Goal: Obtain resource: Download file/media

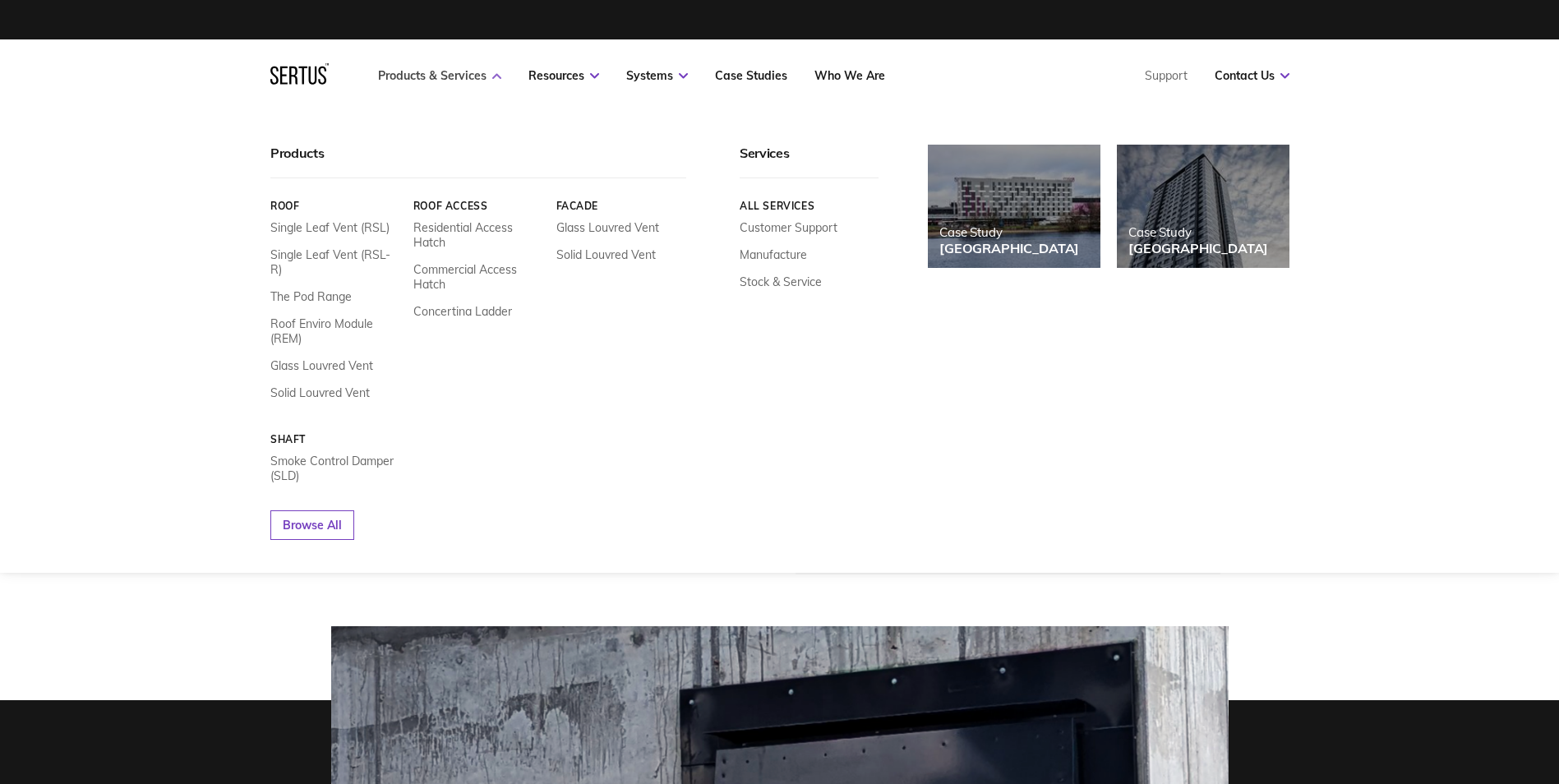
drag, startPoint x: 0, startPoint y: 0, endPoint x: 462, endPoint y: 75, distance: 468.0
click at [462, 75] on link "Products & Services" at bounding box center [439, 75] width 123 height 15
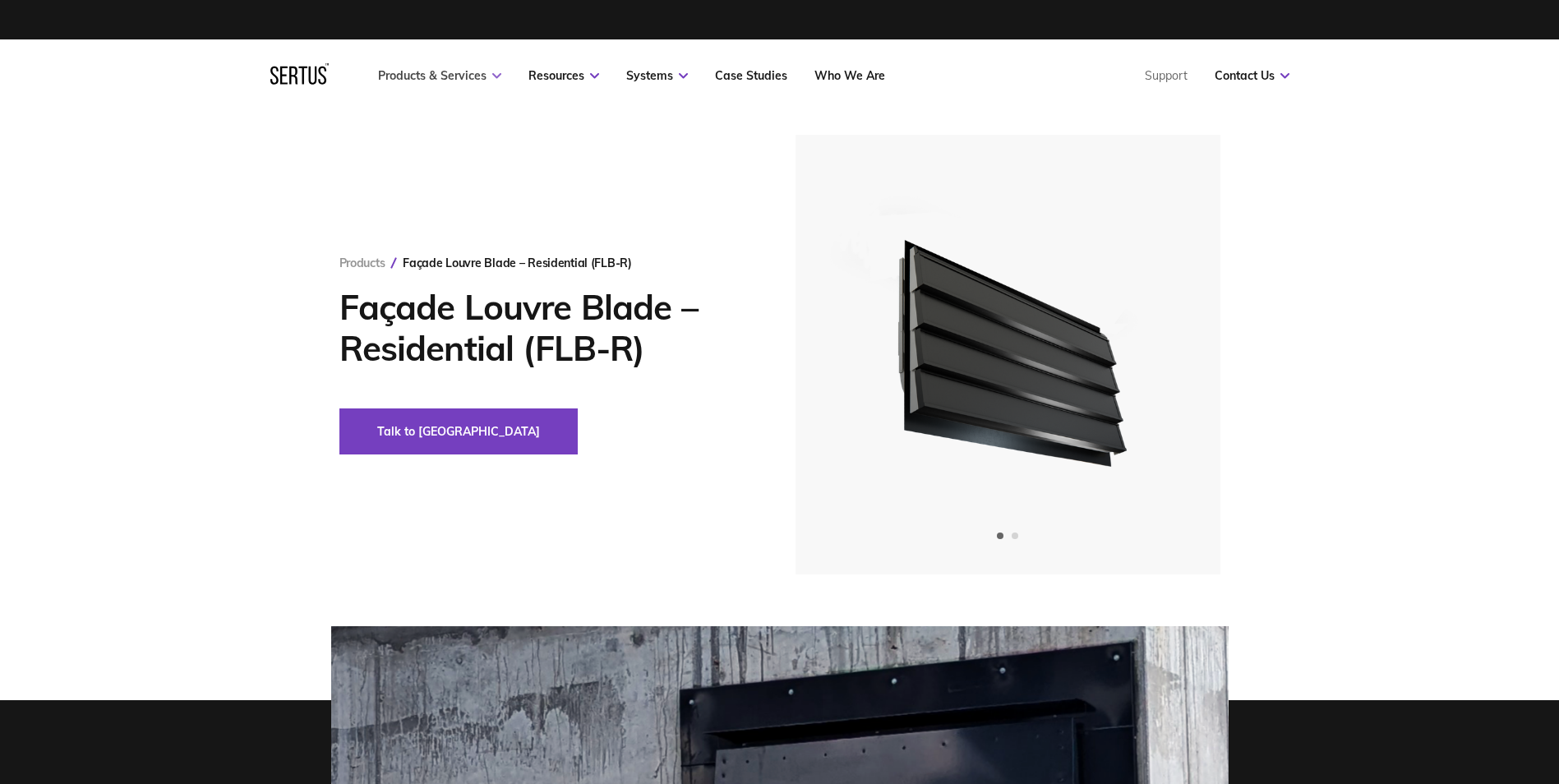
click at [497, 77] on icon at bounding box center [497, 76] width 9 height 6
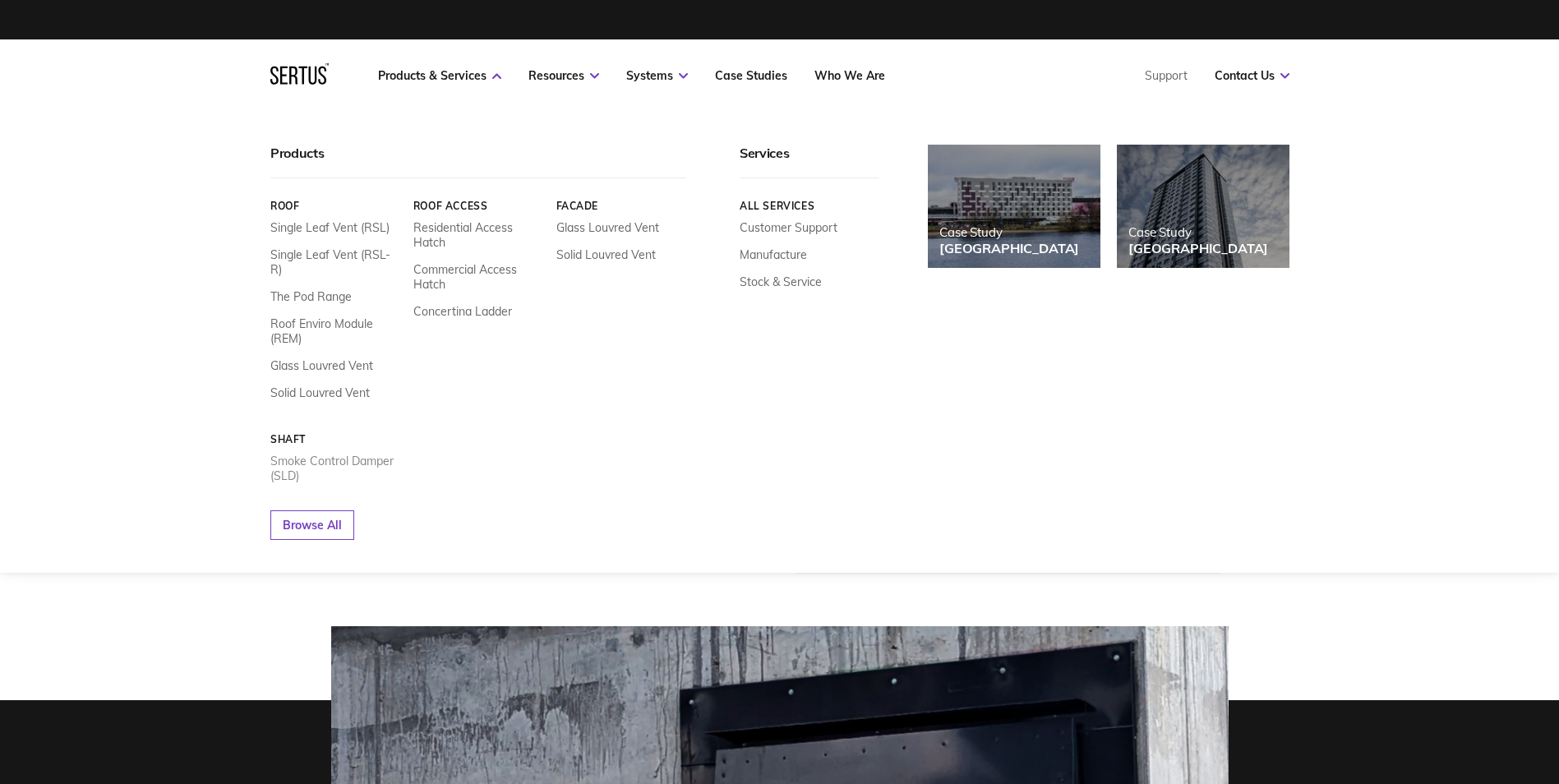
click at [352, 454] on link "Smoke Control Damper (SLD)" at bounding box center [335, 468] width 131 height 30
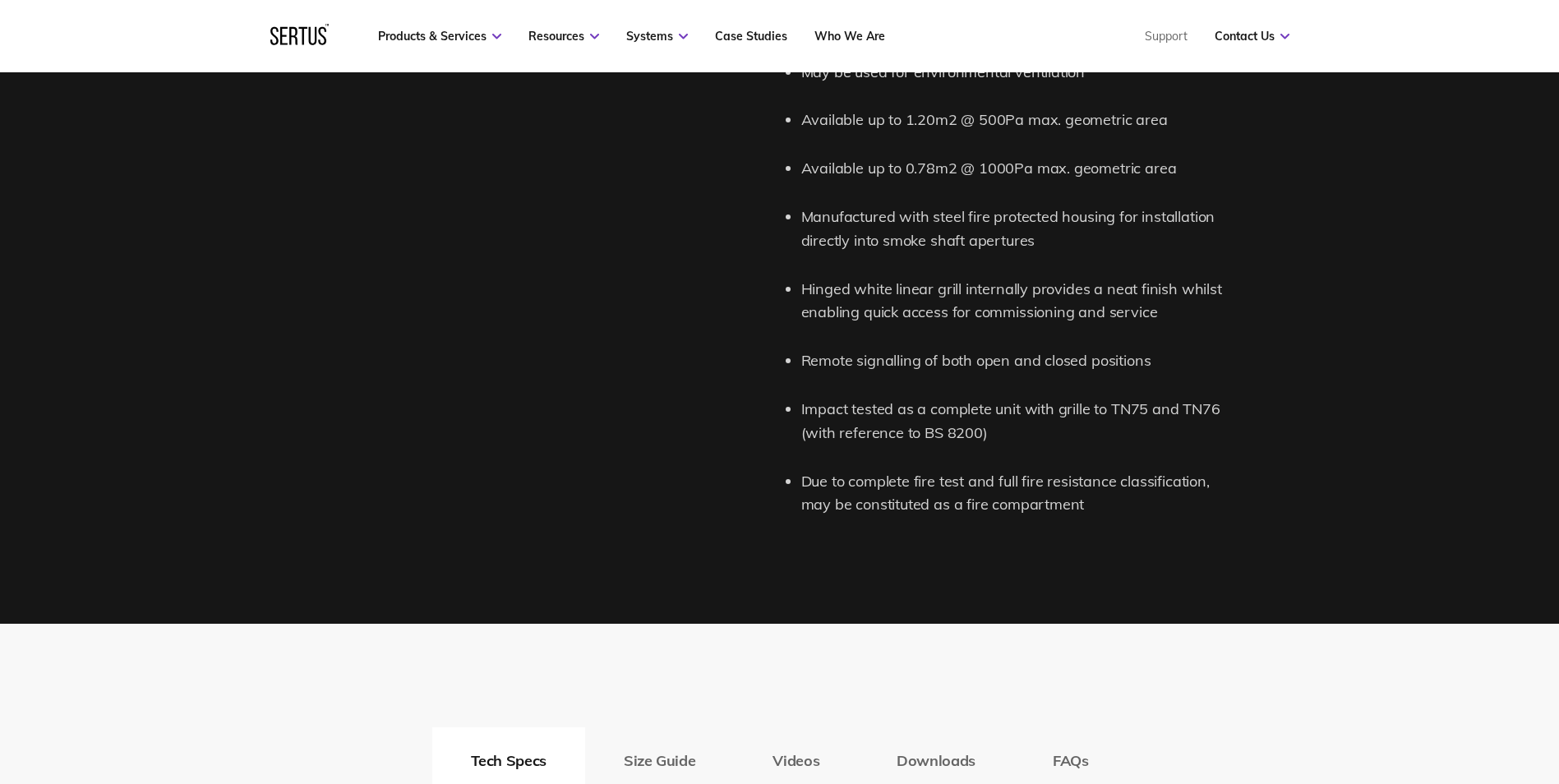
scroll to position [2218, 0]
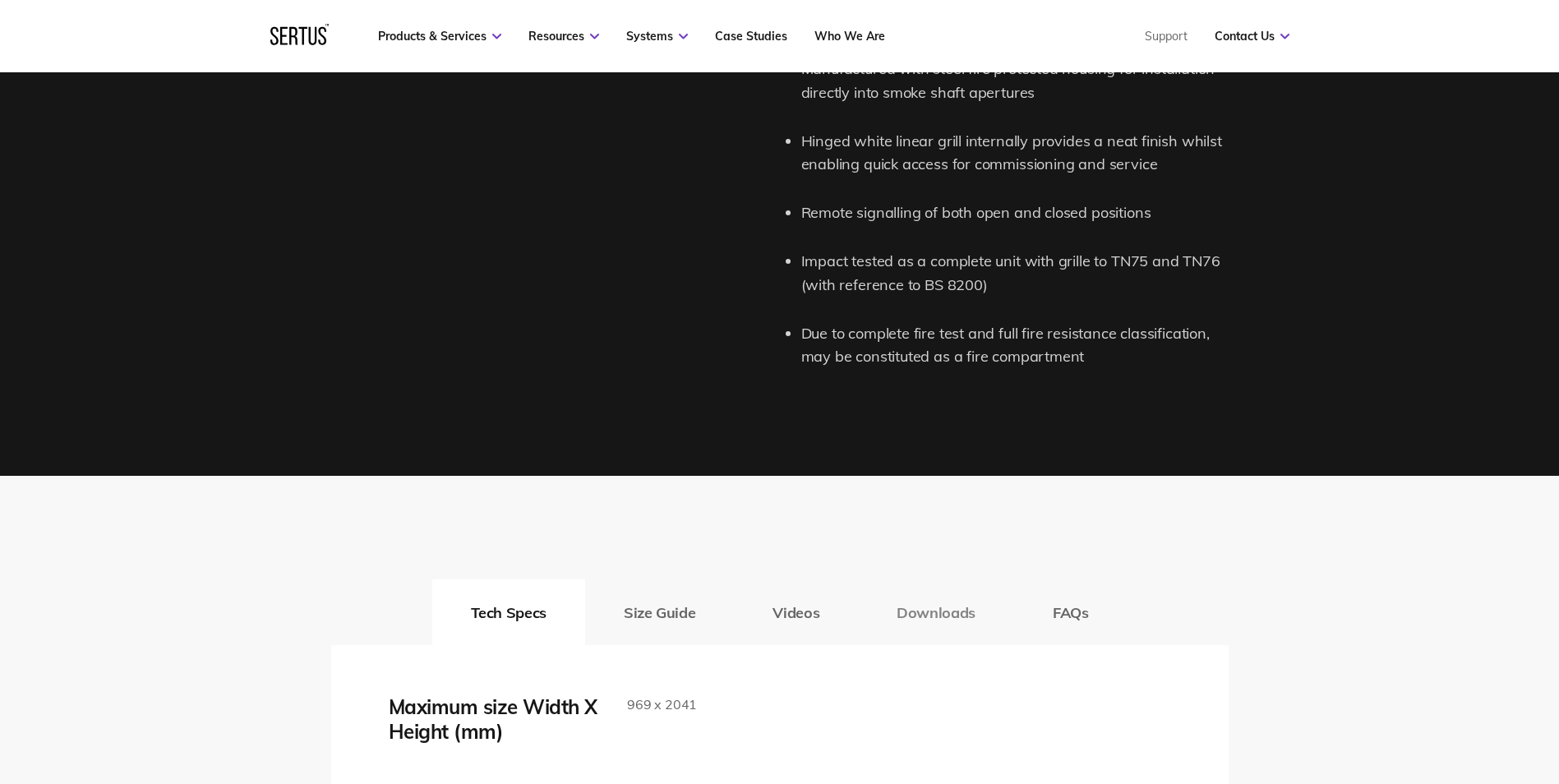
click at [941, 620] on button "Downloads" at bounding box center [935, 612] width 156 height 66
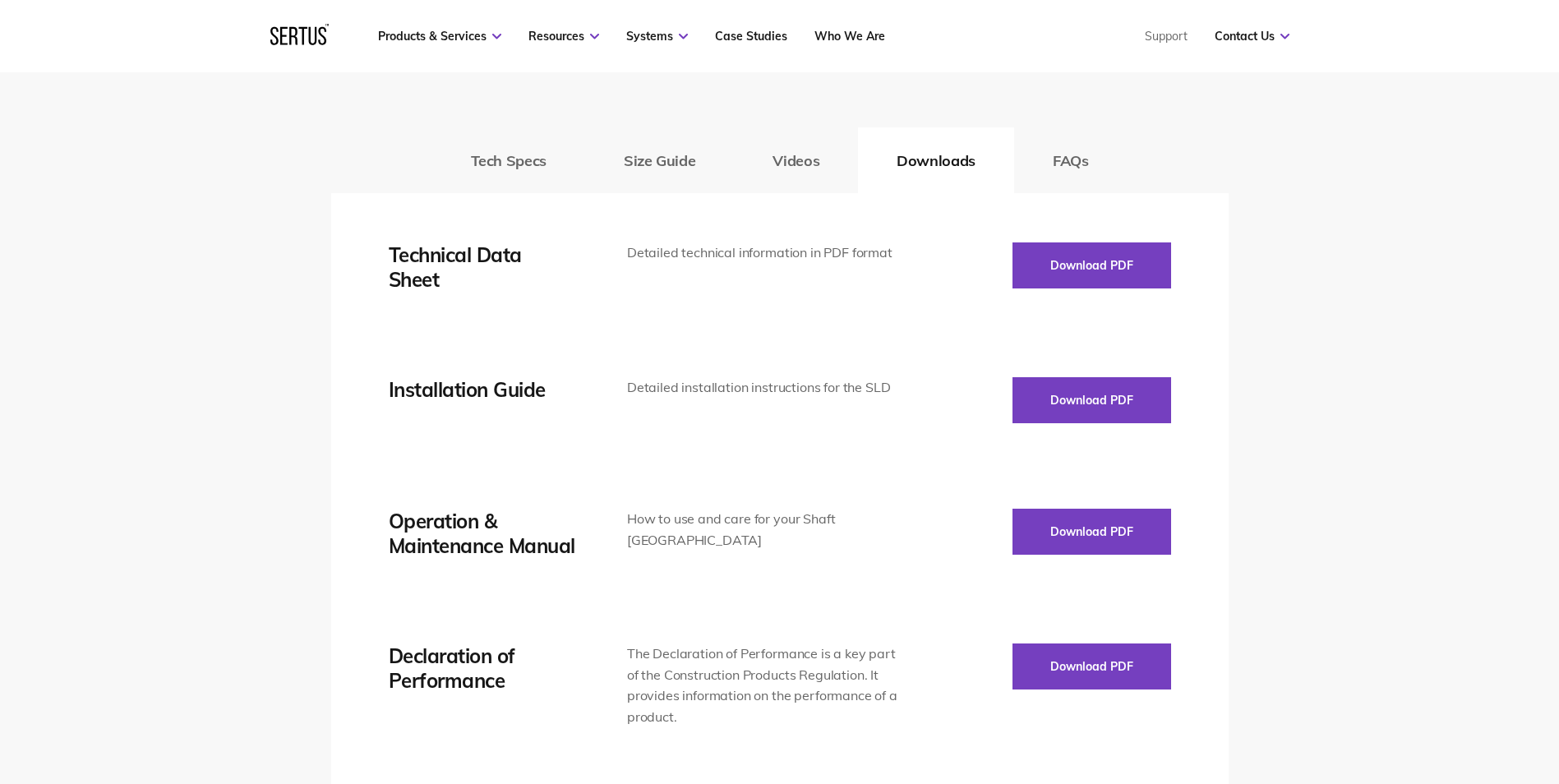
scroll to position [2710, 0]
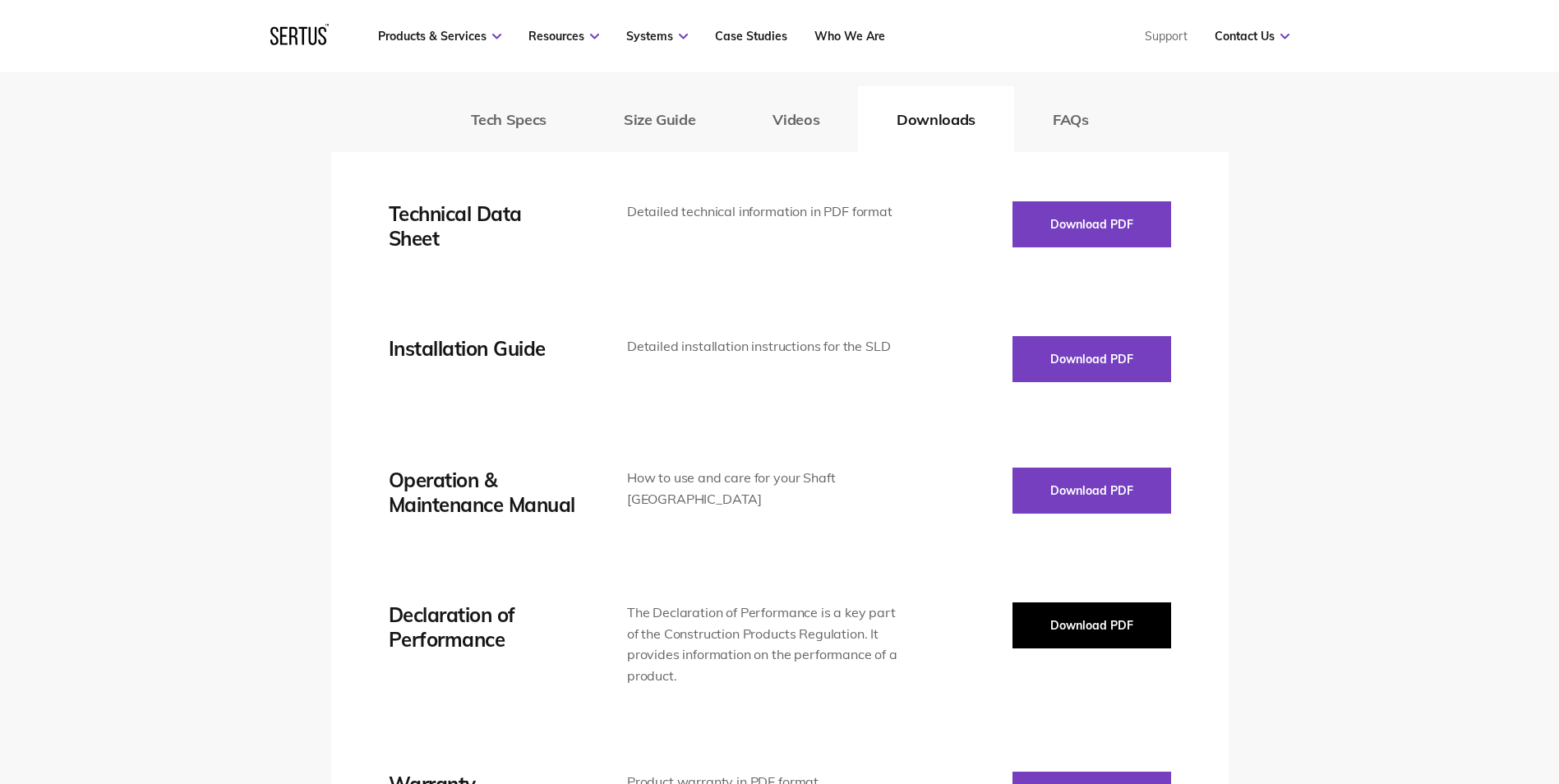
click at [1097, 630] on button "Download PDF" at bounding box center [1091, 625] width 159 height 46
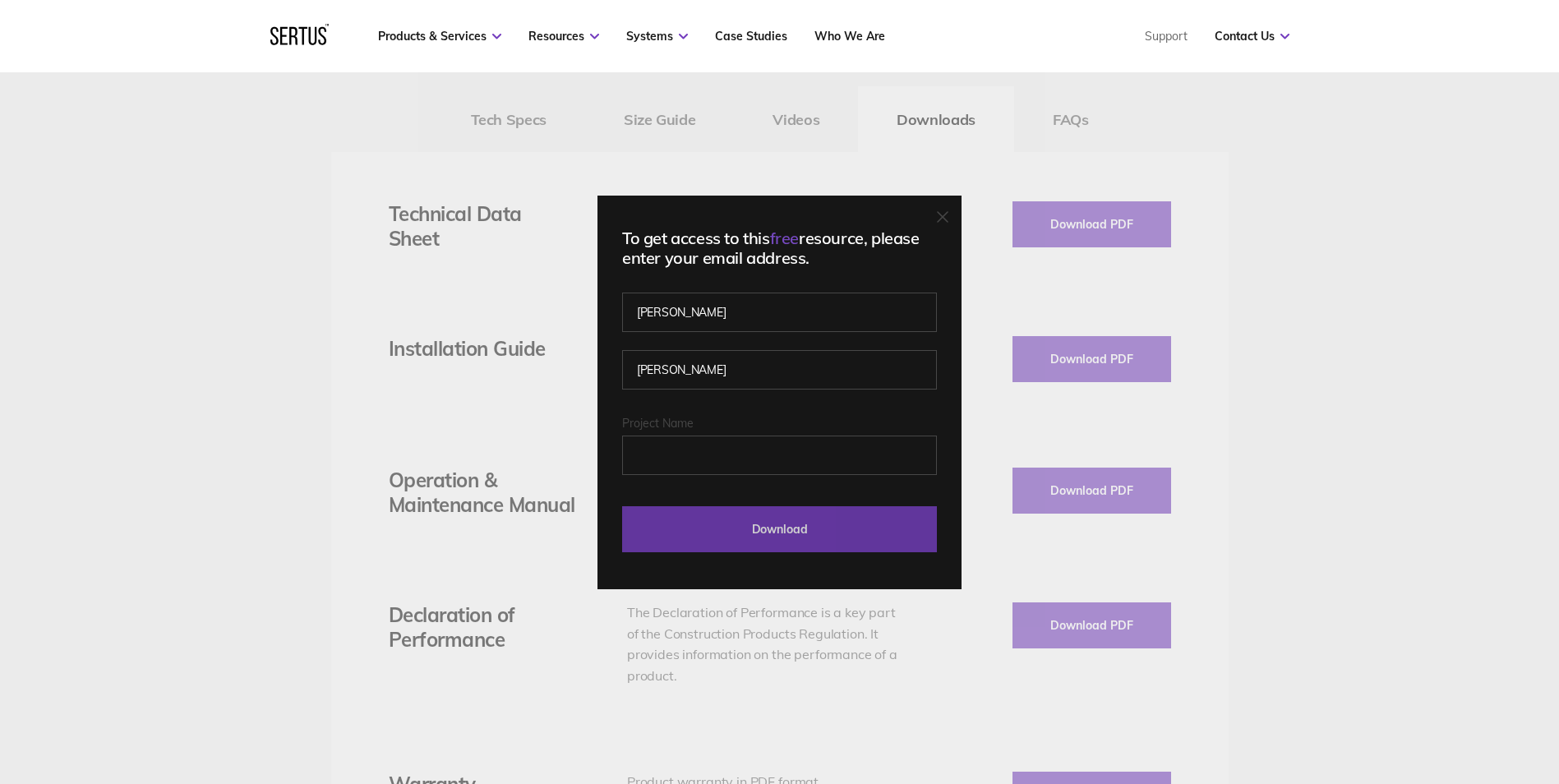
click at [844, 540] on input "Download" at bounding box center [779, 529] width 315 height 46
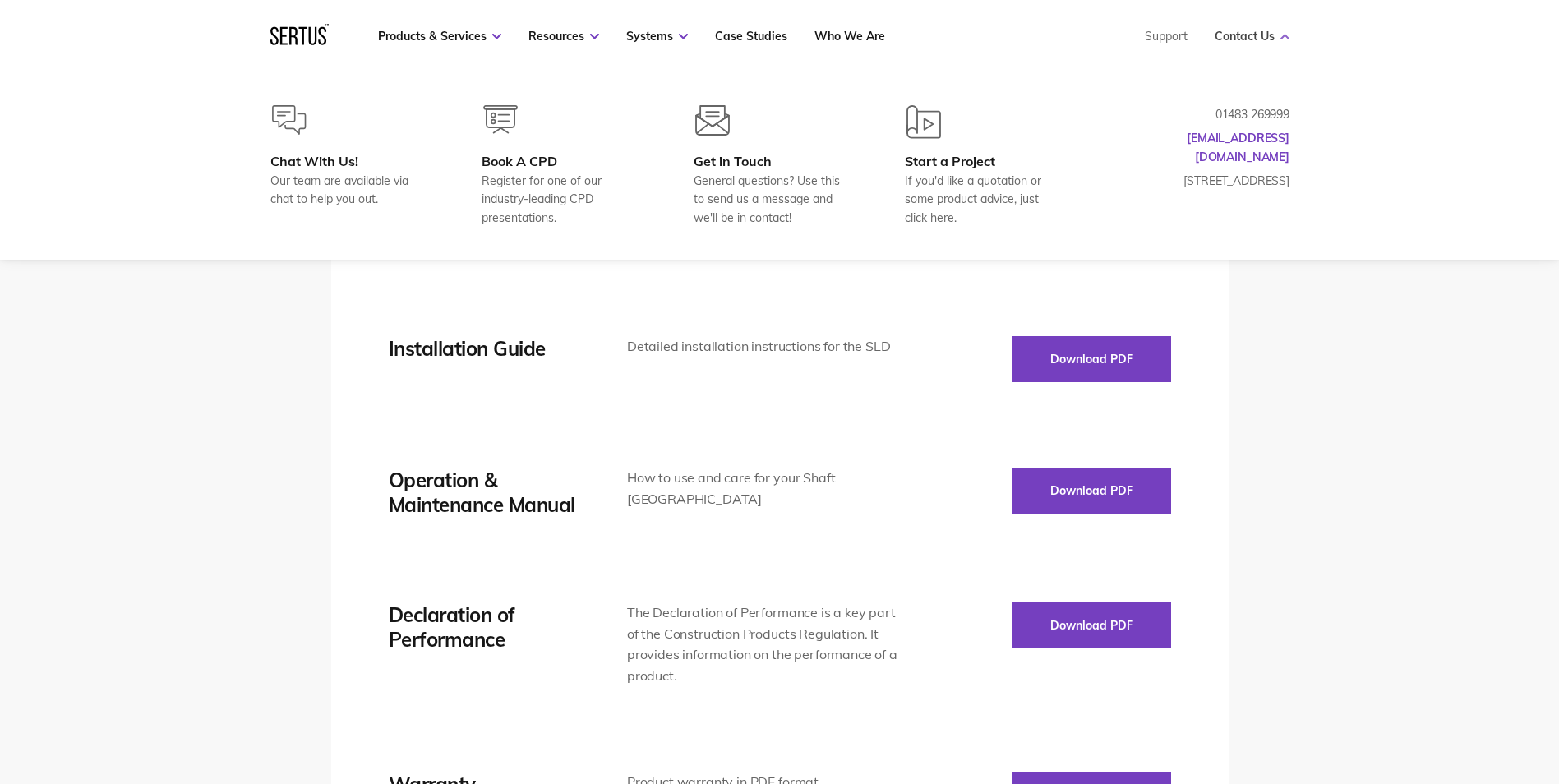
click at [1234, 36] on link "Contact Us" at bounding box center [1252, 36] width 75 height 15
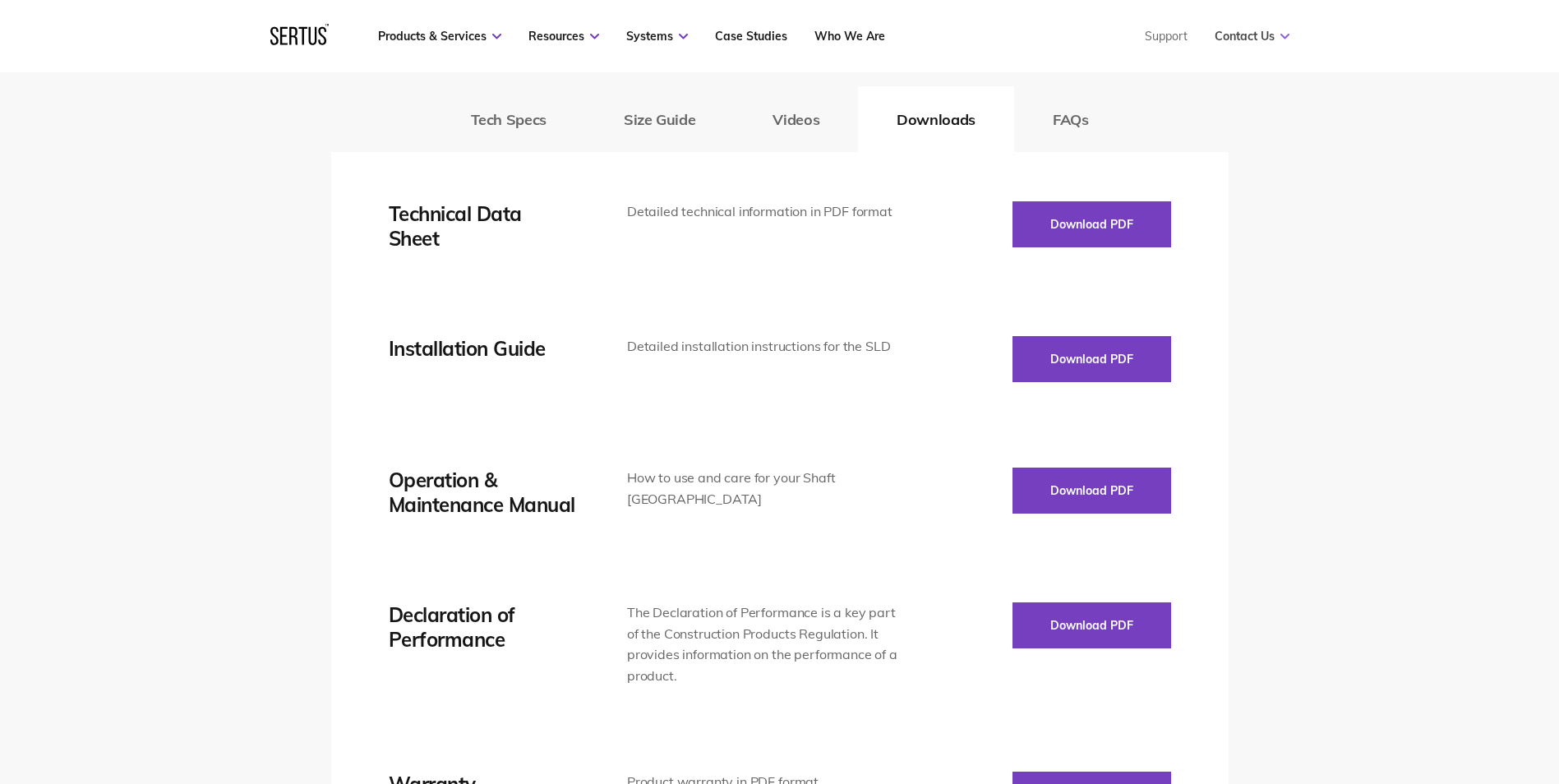
click at [1234, 36] on link "Contact Us" at bounding box center [1252, 36] width 75 height 15
